Goal: Information Seeking & Learning: Learn about a topic

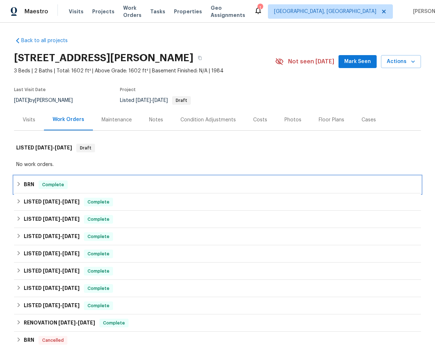
click at [91, 185] on div "BRN Complete" at bounding box center [217, 185] width 403 height 9
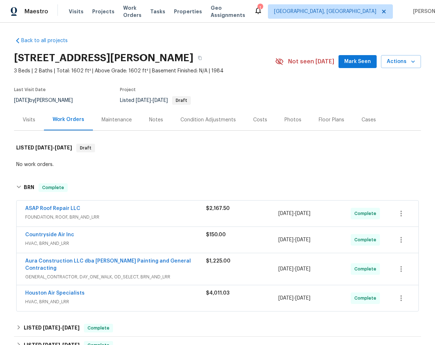
click at [150, 238] on div "Countryside Air Inc" at bounding box center [115, 235] width 181 height 9
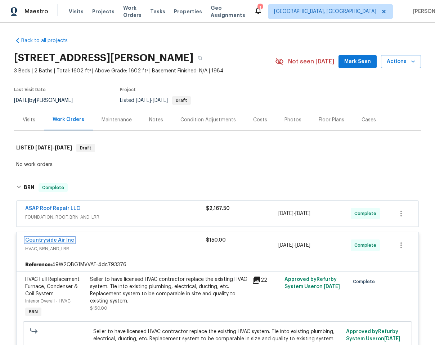
click at [49, 240] on link "Countryside Air Inc" at bounding box center [49, 240] width 49 height 5
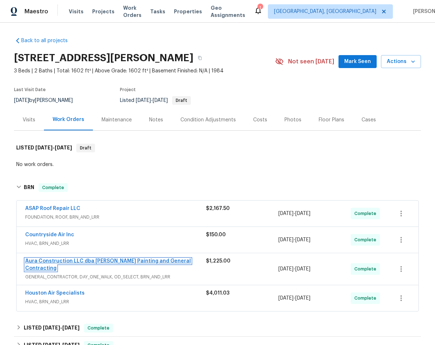
click at [86, 262] on link "Aura Construction LLC dba Logan's Painting and General Contracting" at bounding box center [108, 265] width 166 height 12
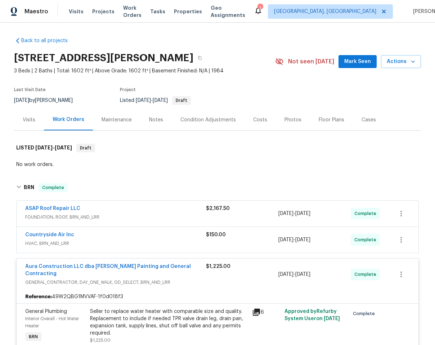
click at [152, 282] on div "Aura Construction LLC dba Logan's Painting and General Contracting GENERAL_CONT…" at bounding box center [218, 275] width 402 height 32
click at [162, 279] on div "Aura Construction LLC dba Logan's Painting and General Contracting GENERAL_CONT…" at bounding box center [115, 274] width 181 height 23
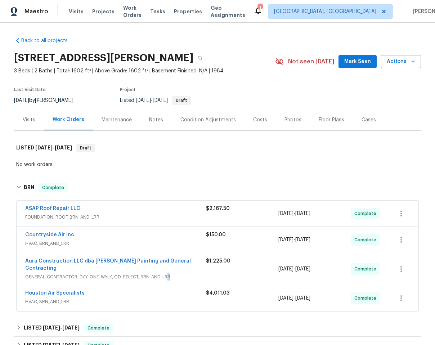
scroll to position [1, 0]
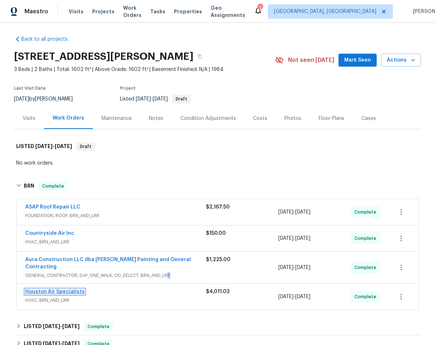
click at [70, 289] on link "Houston Air Specialists" at bounding box center [54, 291] width 59 height 5
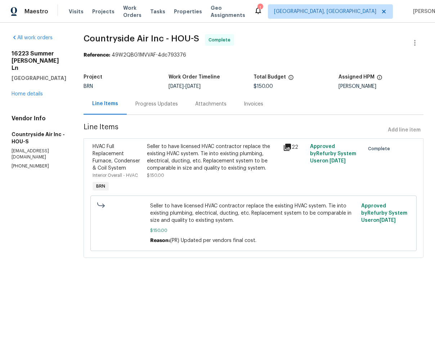
click at [197, 154] on div "Seller to have licensed HVAC contractor replace the existing HVAC system. Tie i…" at bounding box center [213, 157] width 132 height 29
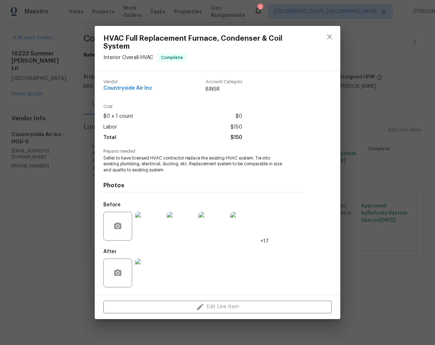
click at [154, 272] on img at bounding box center [149, 273] width 29 height 29
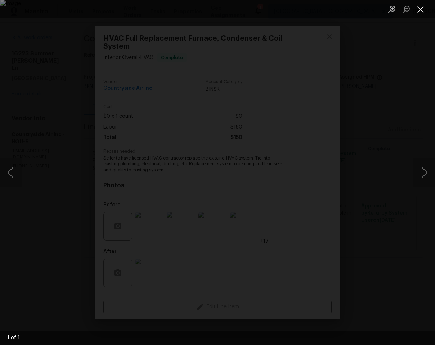
click at [418, 11] on button "Close lightbox" at bounding box center [421, 9] width 14 height 13
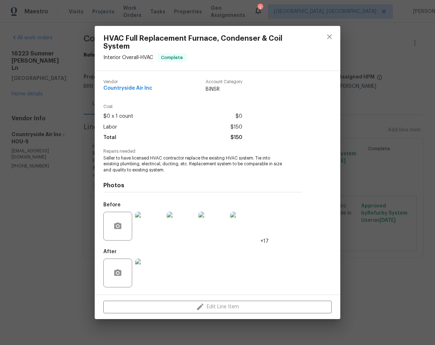
click at [151, 219] on img at bounding box center [149, 226] width 29 height 29
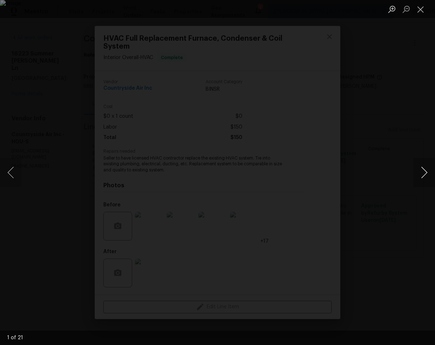
click at [426, 170] on button "Next image" at bounding box center [425, 172] width 22 height 29
click at [423, 171] on button "Next image" at bounding box center [425, 172] width 22 height 29
click at [421, 174] on button "Next image" at bounding box center [425, 172] width 22 height 29
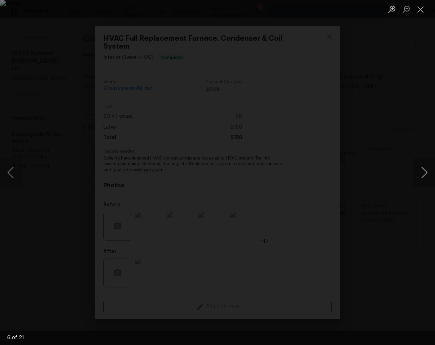
click at [421, 174] on button "Next image" at bounding box center [425, 172] width 22 height 29
click at [417, 9] on button "Close lightbox" at bounding box center [421, 9] width 14 height 13
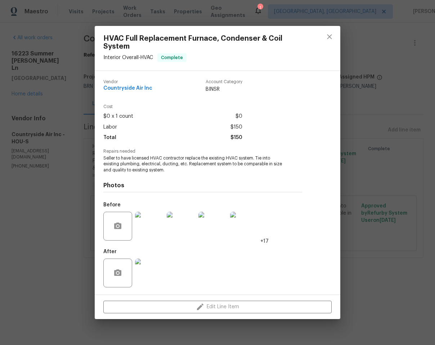
click at [149, 217] on img at bounding box center [149, 226] width 29 height 29
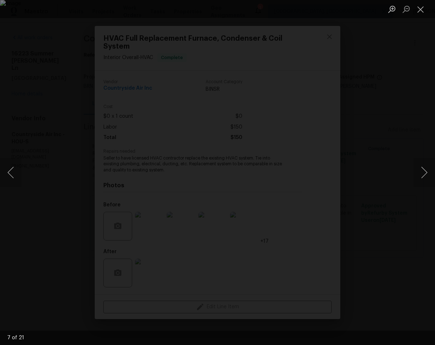
click at [23, 178] on div "Lightbox" at bounding box center [217, 172] width 435 height 345
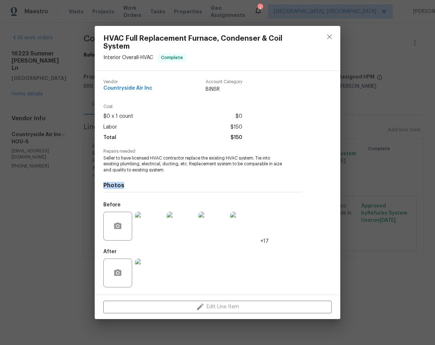
click at [17, 176] on div "HVAC Full Replacement Furnace, Condenser & Coil System Interior Overall - HVAC …" at bounding box center [217, 172] width 435 height 345
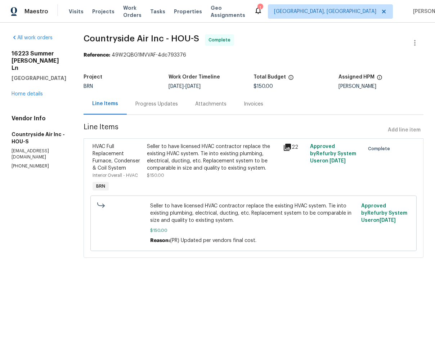
click at [289, 147] on div "22" at bounding box center [294, 147] width 23 height 9
click at [258, 149] on div "Seller to have licensed HVAC contractor replace the existing HVAC system. Tie i…" at bounding box center [213, 157] width 132 height 29
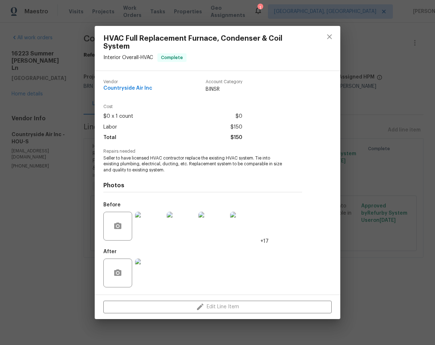
click at [150, 223] on img at bounding box center [149, 226] width 29 height 29
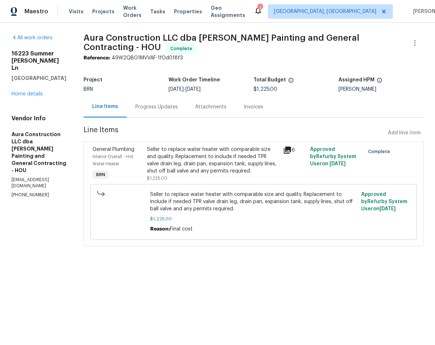
click at [155, 107] on div "Progress Updates" at bounding box center [157, 106] width 43 height 7
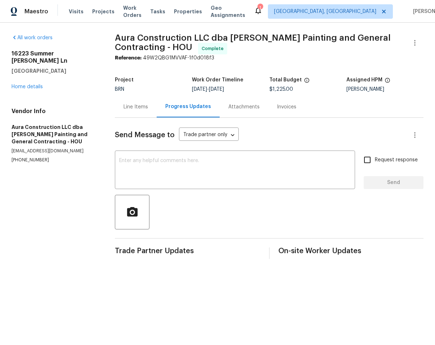
click at [137, 108] on div "Line Items" at bounding box center [136, 106] width 25 height 7
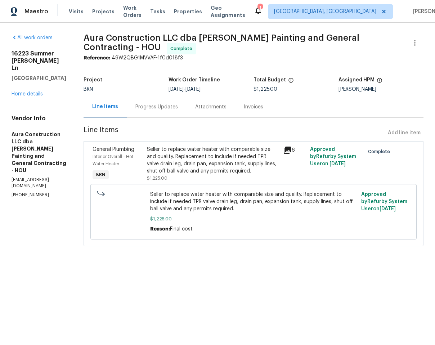
click at [197, 163] on div "Seller to replace water heater with comparable size and quality. Replacement to…" at bounding box center [213, 160] width 132 height 29
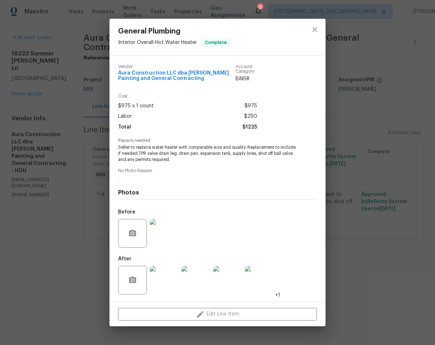
click at [369, 116] on div "General Plumbing Interior Overall - Hot Water Heater Complete Vendor Aura Const…" at bounding box center [217, 172] width 435 height 345
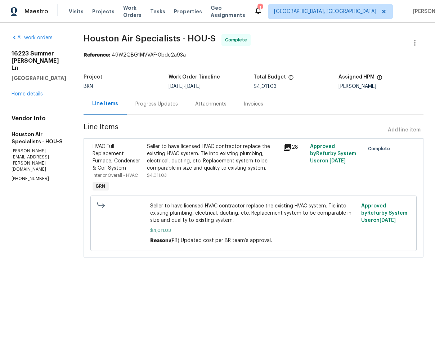
click at [160, 100] on div "Progress Updates" at bounding box center [157, 103] width 60 height 21
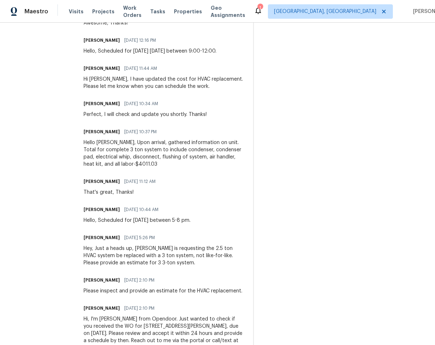
scroll to position [643, 0]
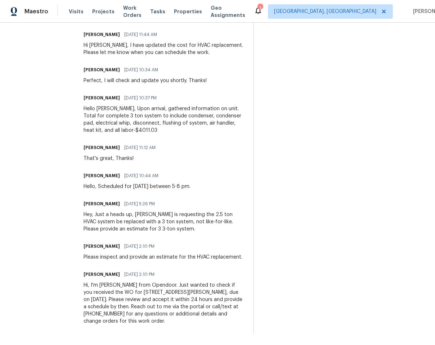
click at [92, 211] on div "Hey, Just a heads up, [PERSON_NAME] is requesting the 2.5 ton HVAC system be re…" at bounding box center [164, 222] width 161 height 22
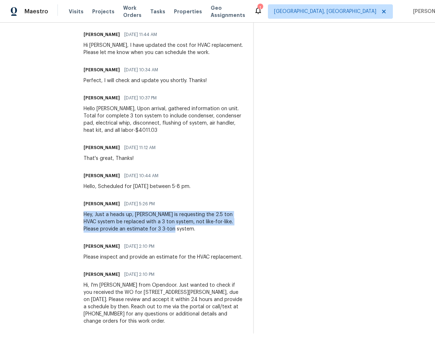
drag, startPoint x: 90, startPoint y: 202, endPoint x: 187, endPoint y: 216, distance: 98.0
click at [187, 216] on div "Hey, Just a heads up, [PERSON_NAME] is requesting the 2.5 ton HVAC system be re…" at bounding box center [164, 222] width 161 height 22
copy div "Hey, Just a heads up, [PERSON_NAME] is requesting the 2.5 ton HVAC system be re…"
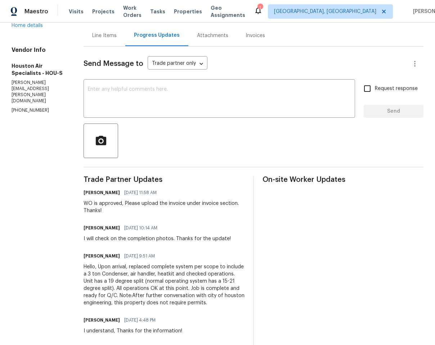
scroll to position [0, 0]
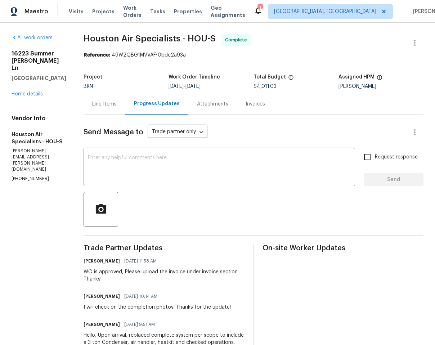
click at [258, 102] on div "Invoices" at bounding box center [255, 104] width 19 height 7
